Goal: Task Accomplishment & Management: Manage account settings

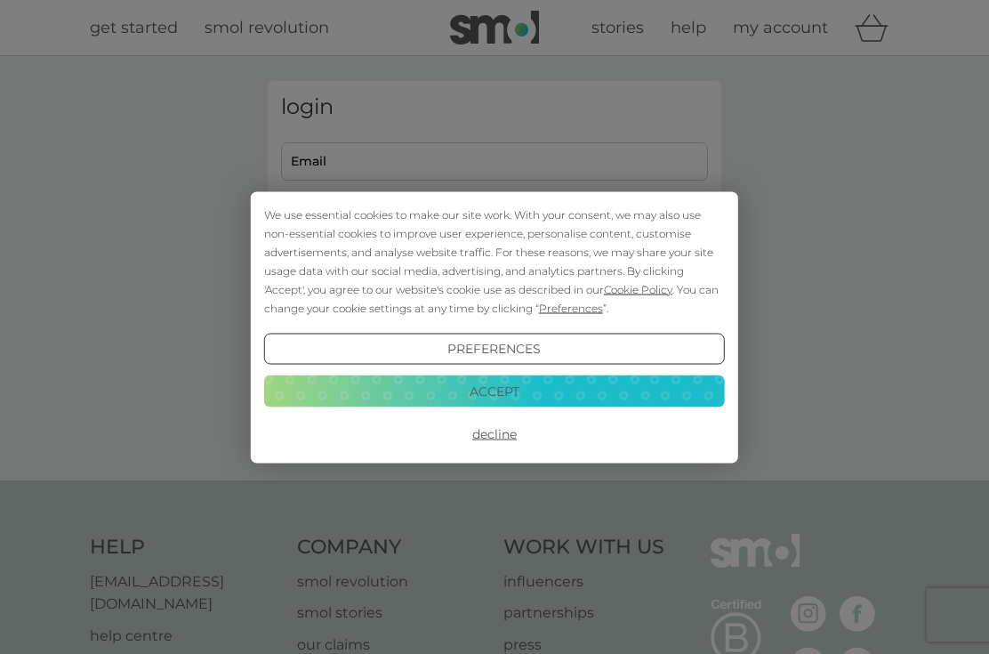
click at [634, 150] on div "We use essential cookies to make our site work. With your consent, we may also …" at bounding box center [494, 327] width 989 height 654
click at [545, 397] on button "Accept" at bounding box center [494, 392] width 461 height 32
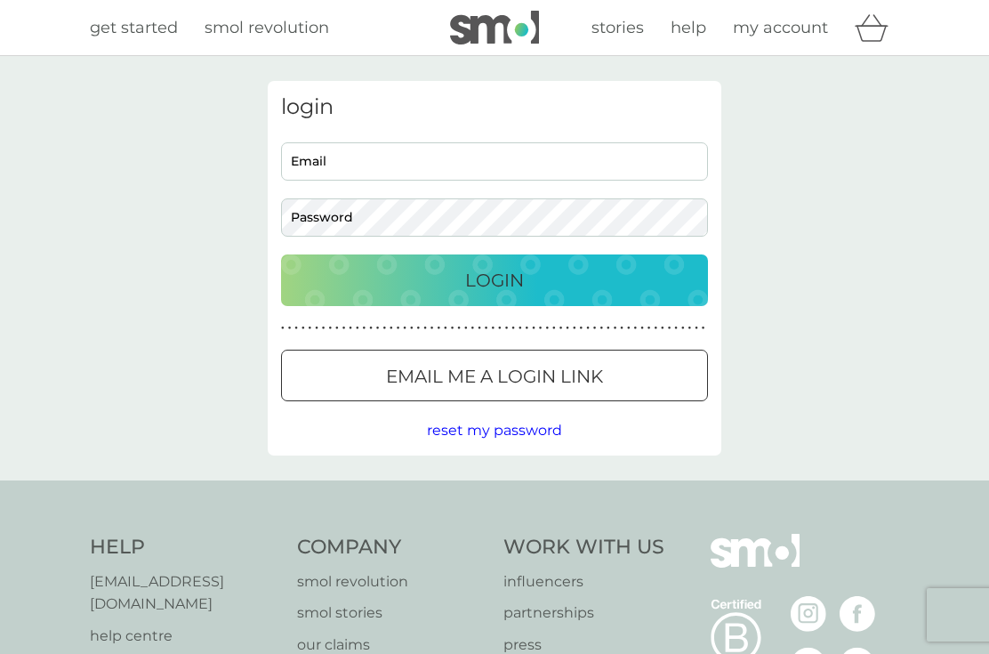
click at [585, 151] on input "Email" at bounding box center [494, 161] width 427 height 38
type input "[EMAIL_ADDRESS][DOMAIN_NAME]"
click at [495, 279] on button "Login" at bounding box center [494, 280] width 427 height 52
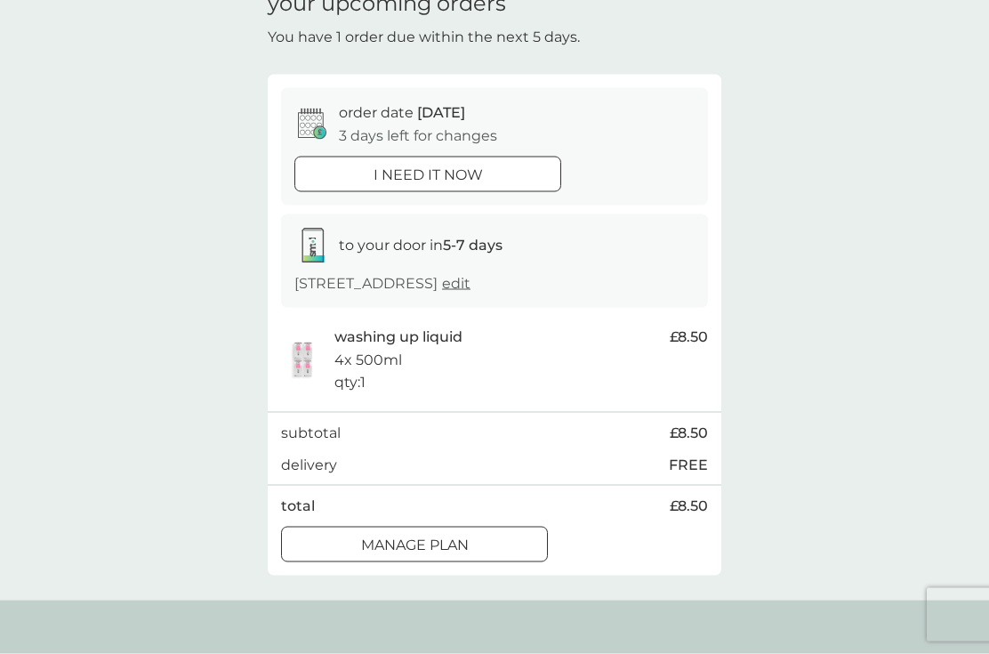
scroll to position [93, 0]
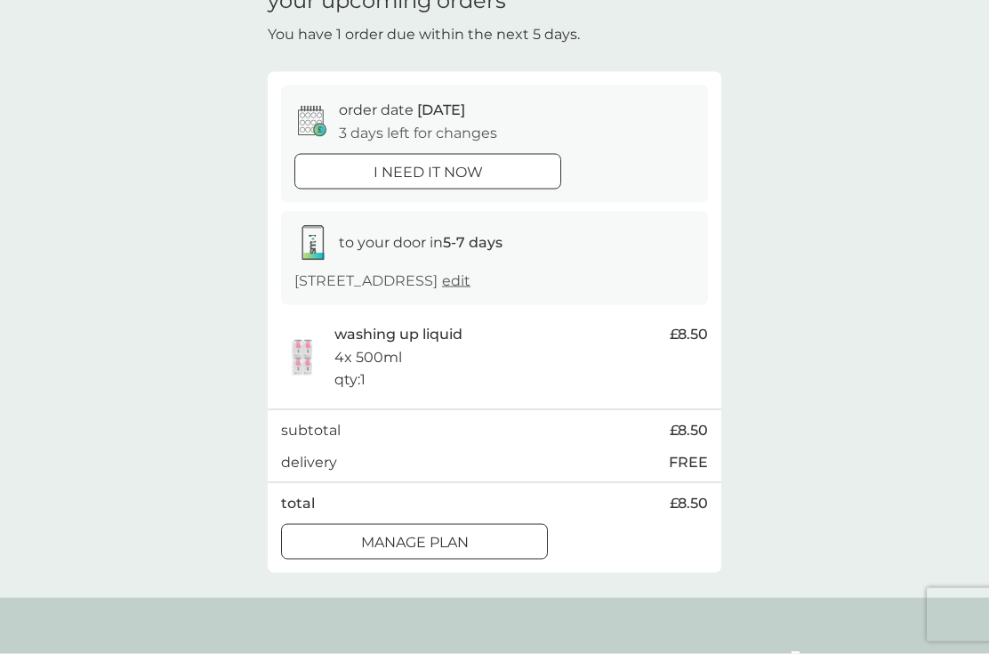
click at [483, 538] on div "Manage plan" at bounding box center [414, 542] width 265 height 23
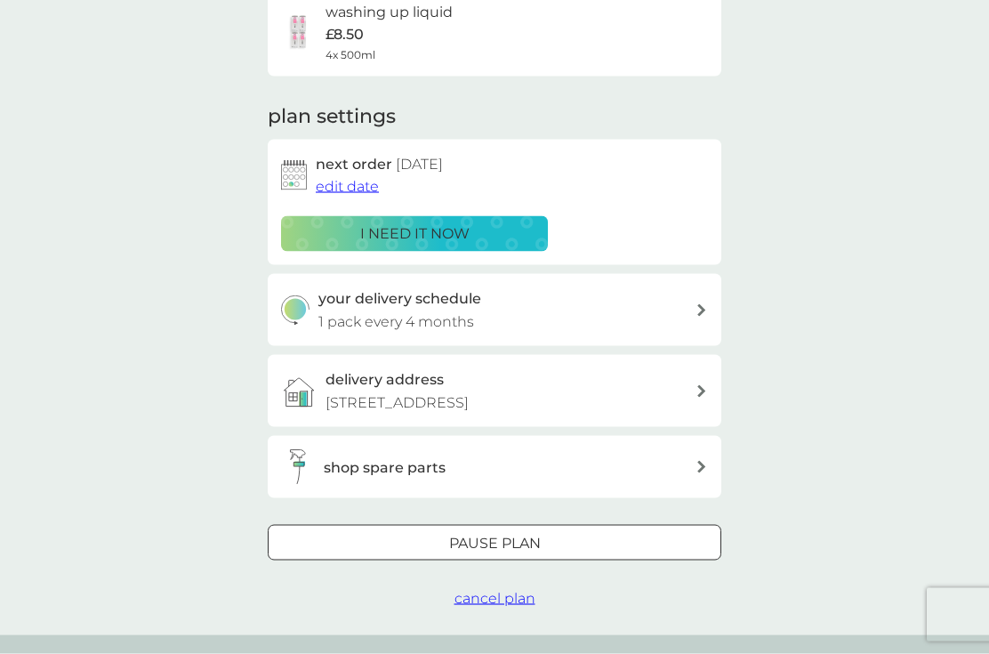
scroll to position [163, 0]
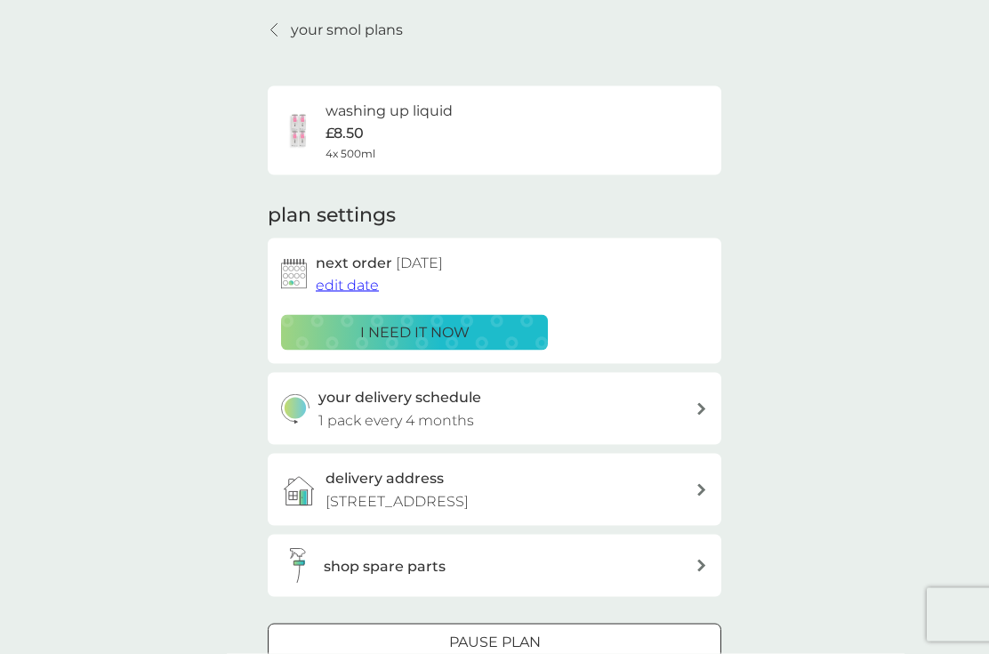
click at [683, 409] on div "your delivery schedule 1 pack every 4 months" at bounding box center [508, 408] width 378 height 45
select select "4"
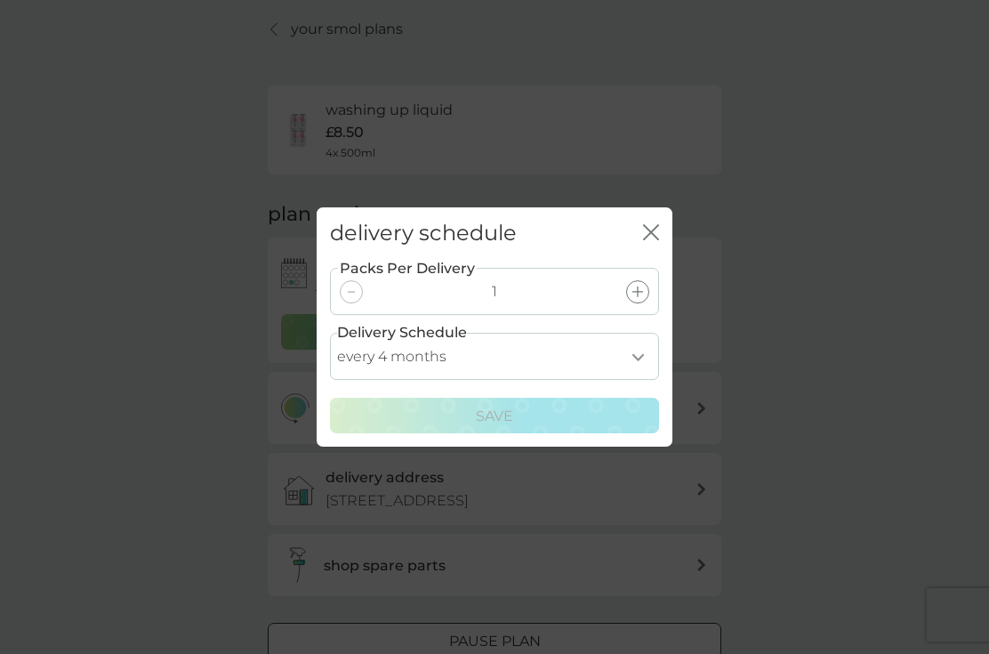
click at [854, 366] on div "delivery schedule close Packs Per Delivery 1 Delivery Schedule every 1 month ev…" at bounding box center [494, 327] width 989 height 654
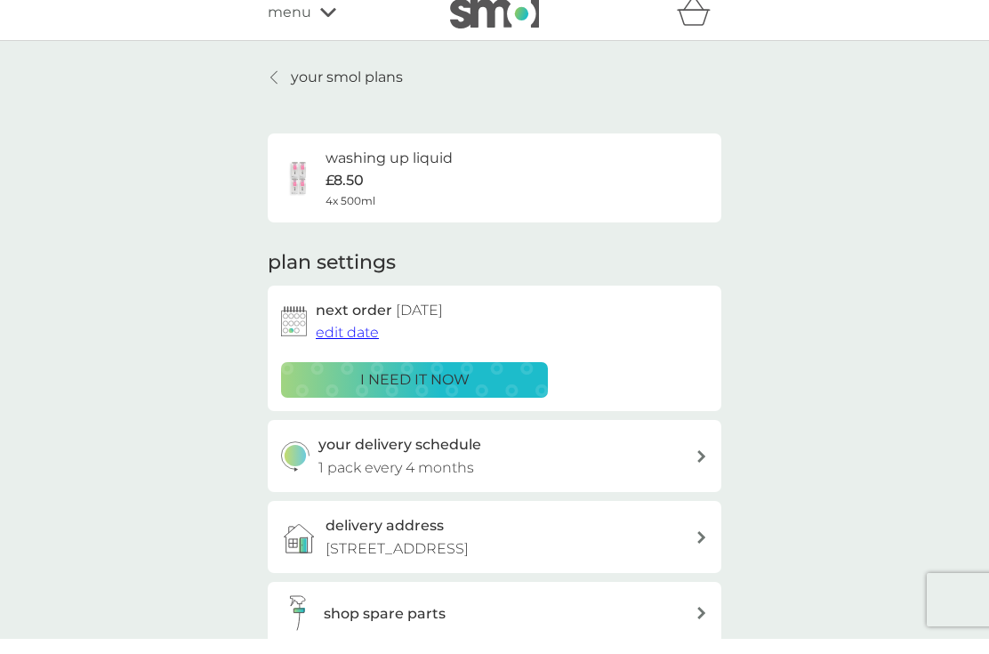
scroll to position [23, 0]
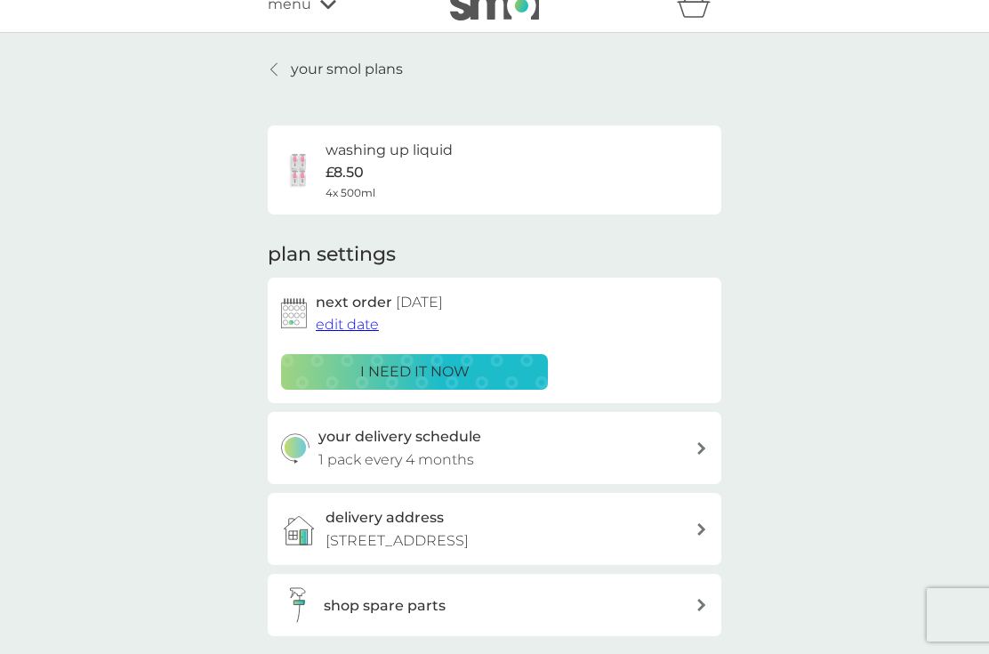
click at [355, 319] on span "edit date" at bounding box center [347, 324] width 63 height 17
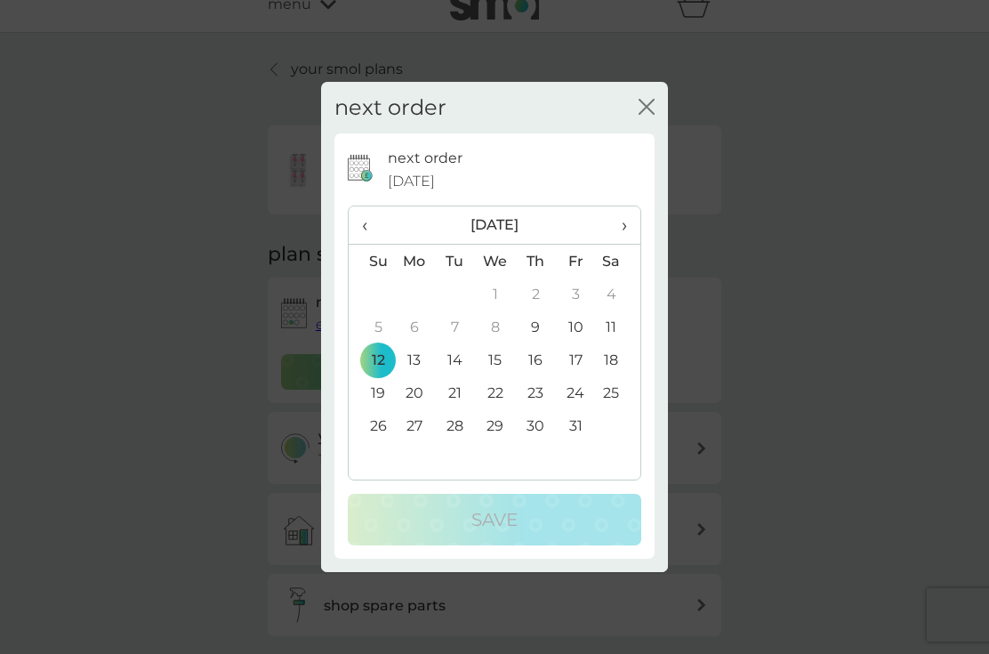
click at [619, 223] on span "›" at bounding box center [619, 224] width 18 height 37
click at [416, 427] on td "24" at bounding box center [414, 425] width 41 height 33
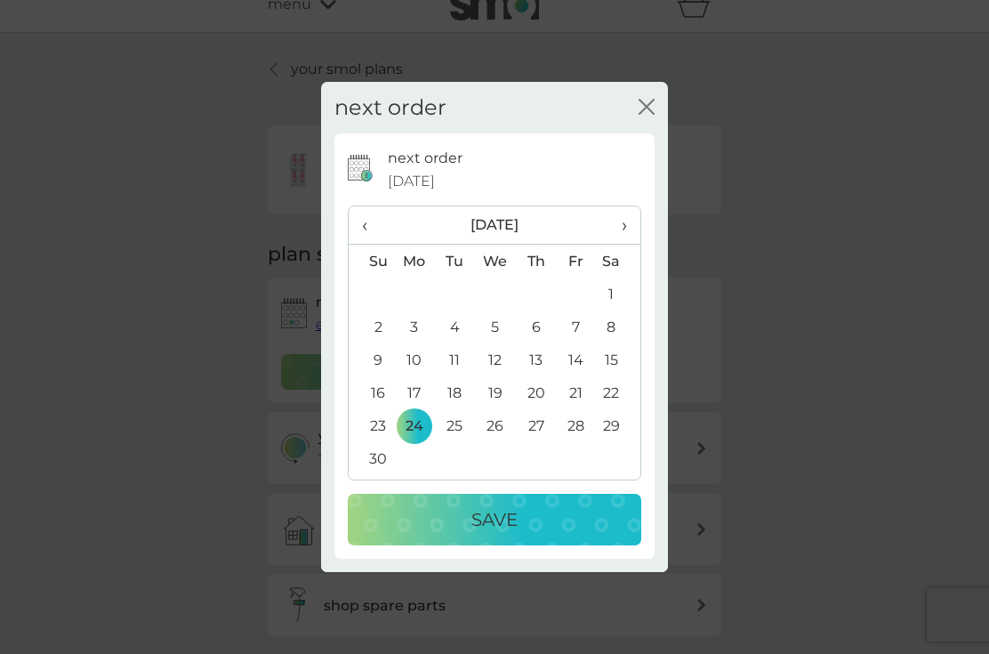
click at [436, 521] on div "Save" at bounding box center [495, 519] width 258 height 28
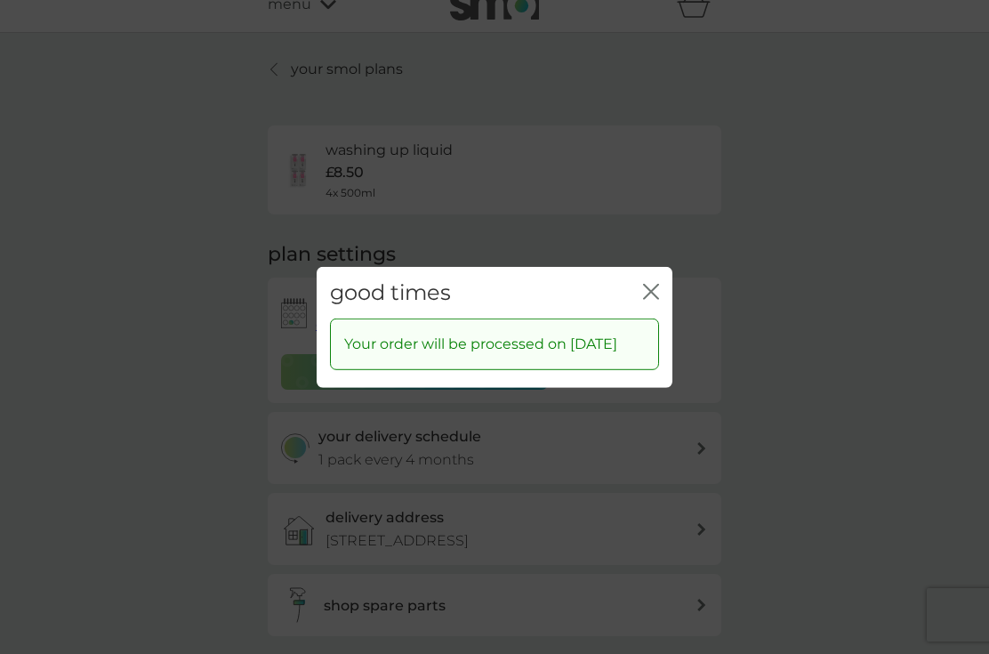
click at [650, 284] on icon "close" at bounding box center [647, 291] width 7 height 14
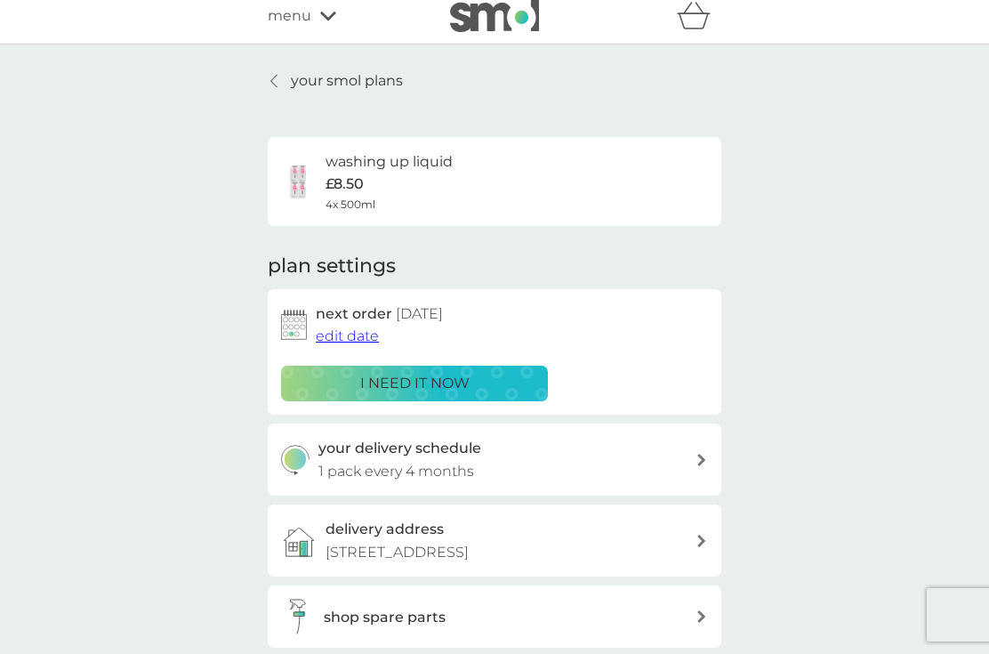
scroll to position [0, 0]
